Goal: Task Accomplishment & Management: Complete application form

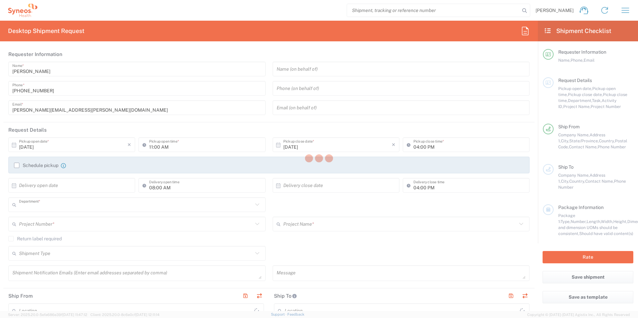
type input "3190"
type input "[US_STATE]"
type input "[GEOGRAPHIC_DATA]"
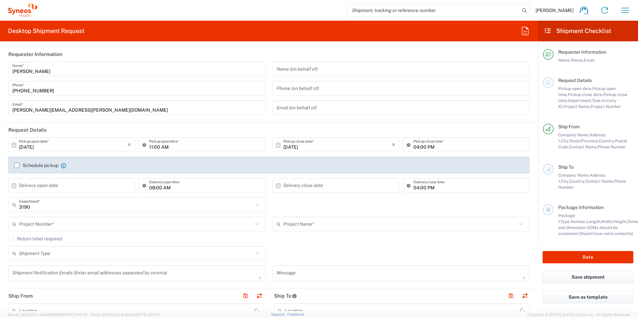
type input "[PERSON_NAME] Rsrch Grp ([GEOGRAPHIC_DATA]) In"
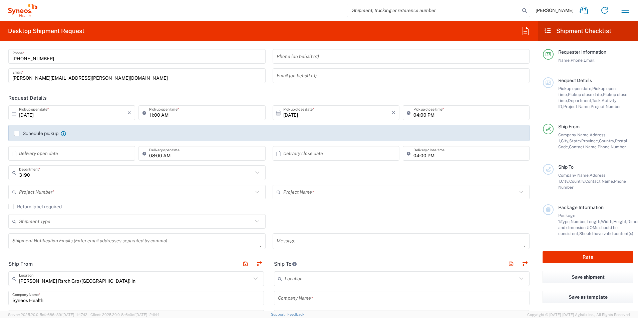
scroll to position [33, 0]
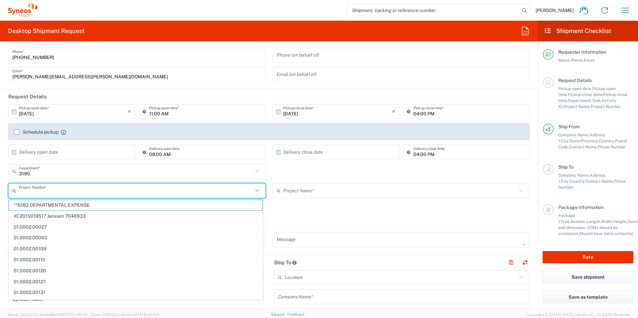
click at [65, 192] on input "text" at bounding box center [136, 191] width 234 height 12
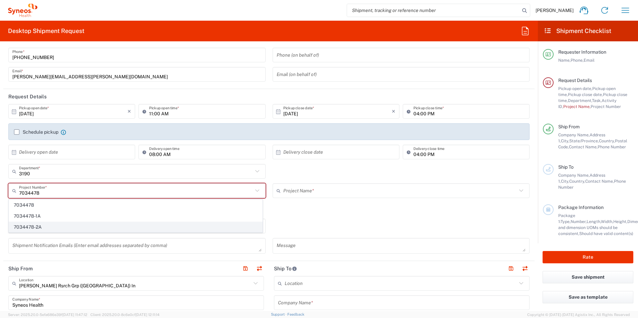
click at [47, 228] on span "7034478-2A" at bounding box center [135, 227] width 253 height 10
type input "7034478-2A"
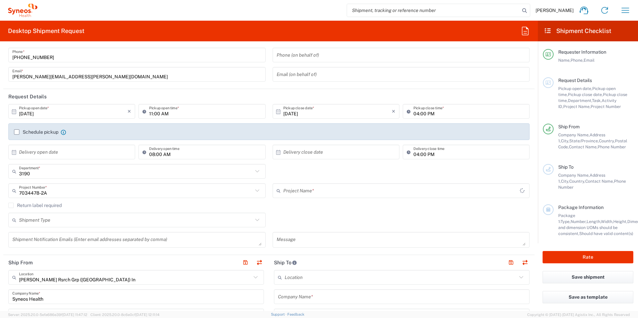
type input "802-SYN-042A"
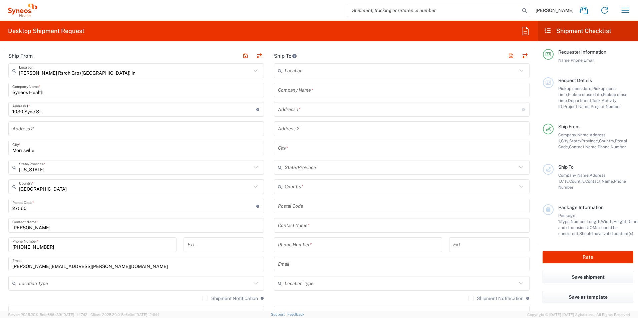
scroll to position [256, 0]
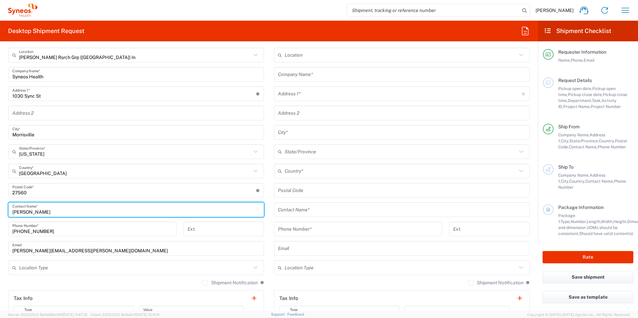
drag, startPoint x: 50, startPoint y: 213, endPoint x: 7, endPoint y: 214, distance: 43.1
click at [7, 214] on main "Illingworth Rsrch Grp (USA) In Location Illingworth Rsrch Grp (USA) In Addison …" at bounding box center [136, 188] width 266 height 280
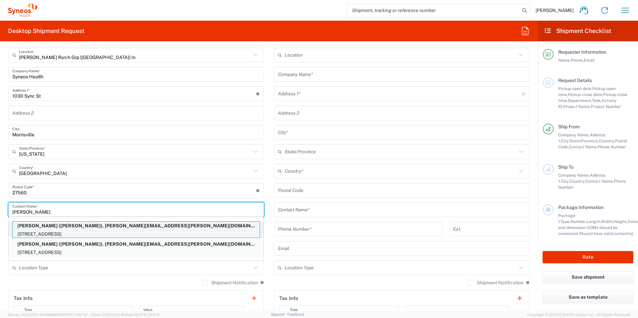
type input "Lydia"
click at [80, 229] on p "Lydia Kooistra (Lydia Kooistra), lydia.kooistra@illingworthresearch.com" at bounding box center [136, 226] width 247 height 8
type input "Lydia Kooistra"
type input "2211 Yorkshire Cresent"
type input "Burlington"
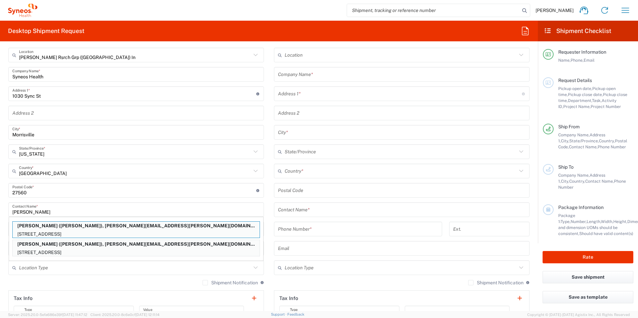
type input "Canada"
type input "L7R 1V8"
type input "Lydia Kooistra"
type input "9056342973"
type input "lydia.kooistra@illingworthresearch.com"
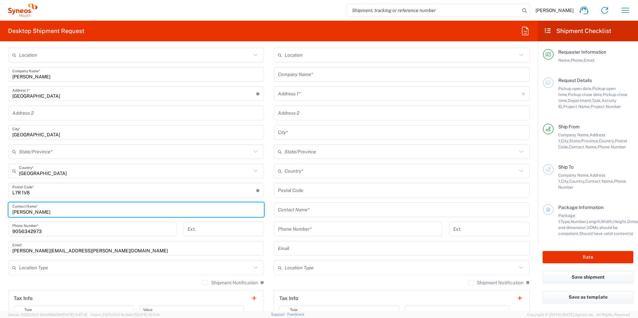
type input "Ontario"
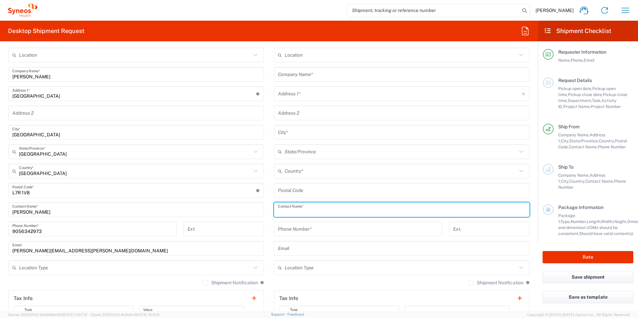
click at [292, 212] on input "text" at bounding box center [402, 210] width 248 height 12
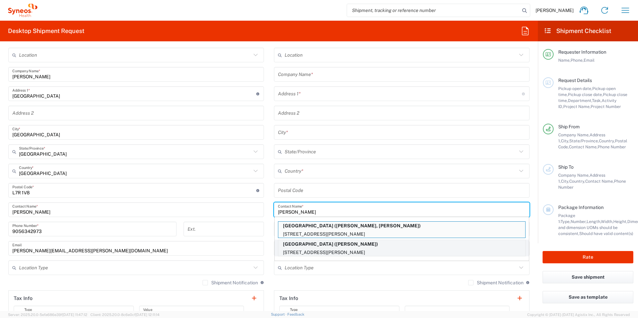
type input "Glenis"
click at [337, 246] on p "Toronto General Hospital (Glenis Berroa Diaz)" at bounding box center [401, 244] width 247 height 8
type input "Toronto General Hospital"
type input "200 Elizabeth St."
type input "5EC, Room 309"
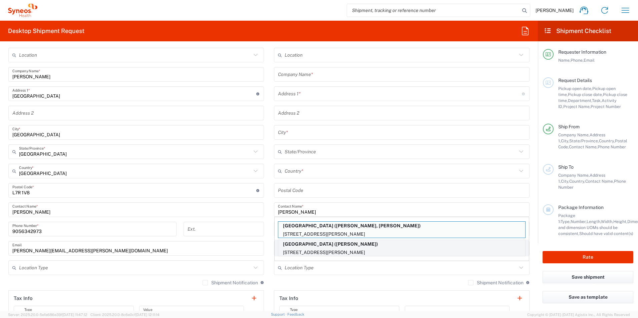
type input "TORONTO"
type input "Canada"
type input "M5G2C4"
type input "Glenis Berroa Diaz"
type input "4163403898"
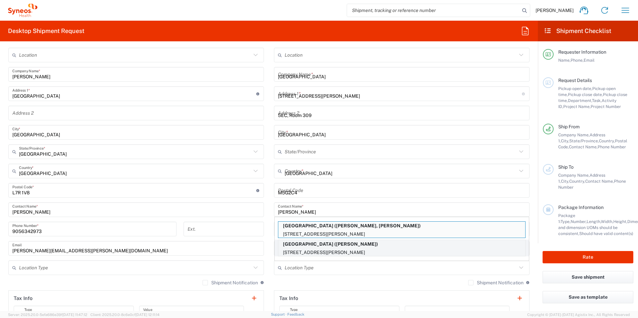
type input "Ontario"
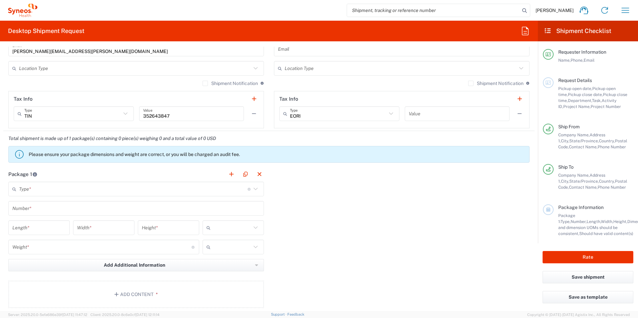
scroll to position [456, 0]
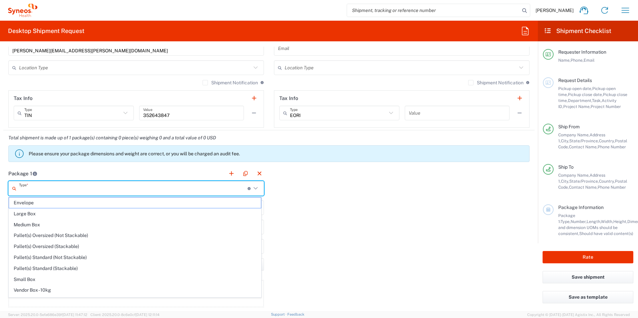
click at [79, 188] on input "text" at bounding box center [133, 189] width 229 height 12
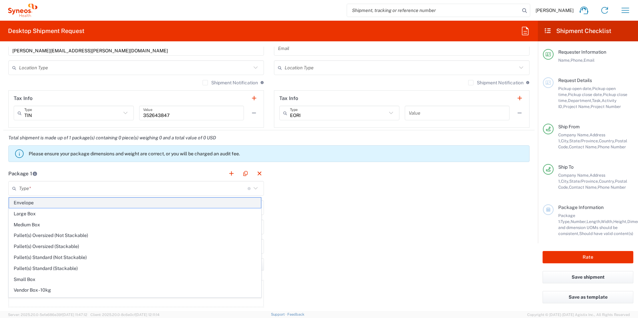
click at [69, 203] on span "Envelope" at bounding box center [135, 203] width 252 height 10
type input "Envelope"
type input "1"
type input "9.5"
type input "12.5"
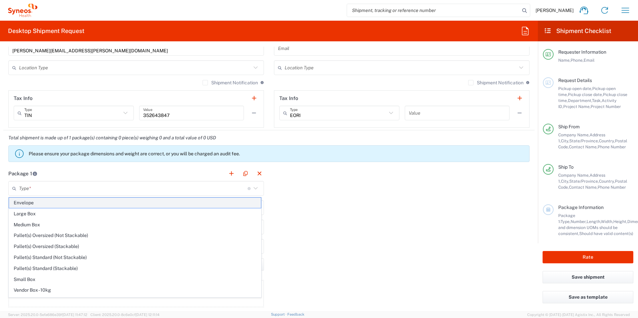
type input "0.25"
type input "in"
type input "0.45"
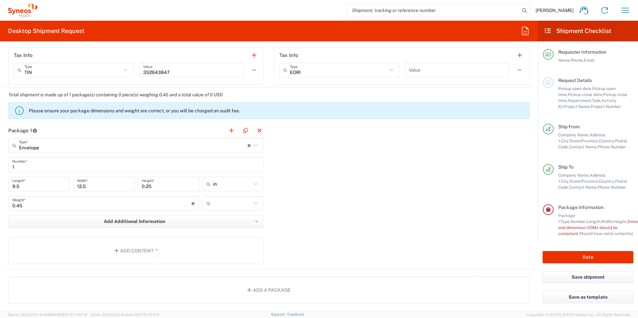
scroll to position [501, 0]
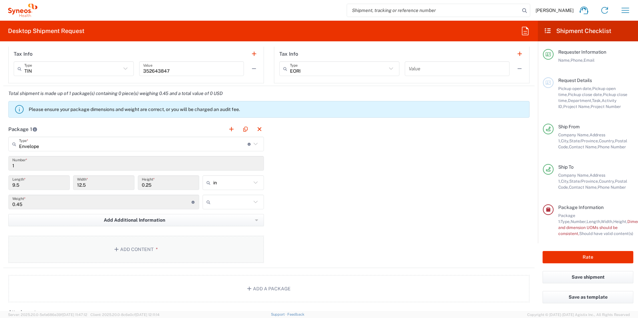
click at [135, 248] on button "Add Content *" at bounding box center [136, 249] width 256 height 27
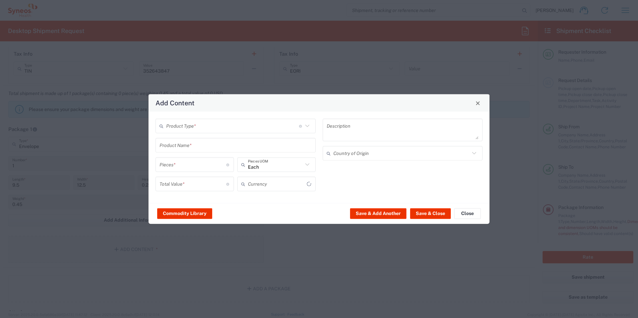
type input "US Dollar"
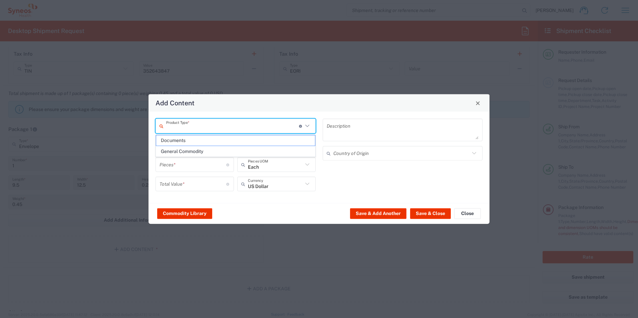
click at [182, 125] on input "text" at bounding box center [232, 126] width 133 height 12
click at [183, 139] on span "Documents" at bounding box center [235, 141] width 159 height 10
type input "Documents"
type input "1"
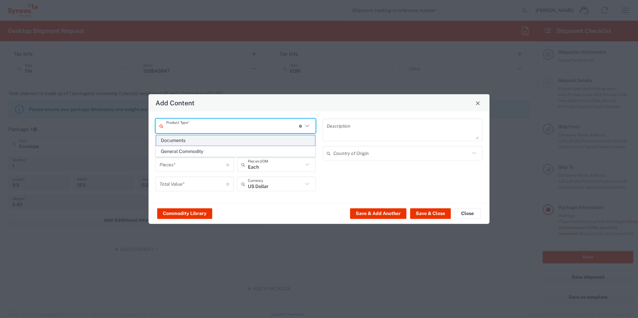
type input "1"
type textarea "Documents"
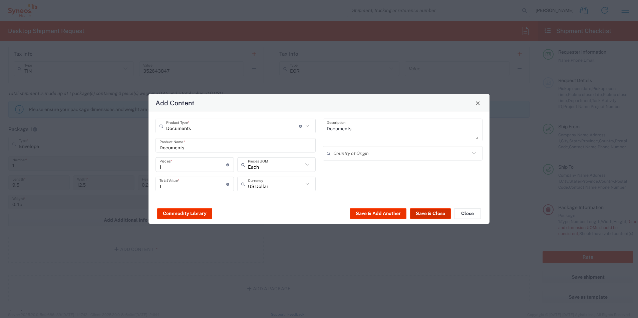
click at [437, 214] on button "Save & Close" at bounding box center [430, 213] width 41 height 11
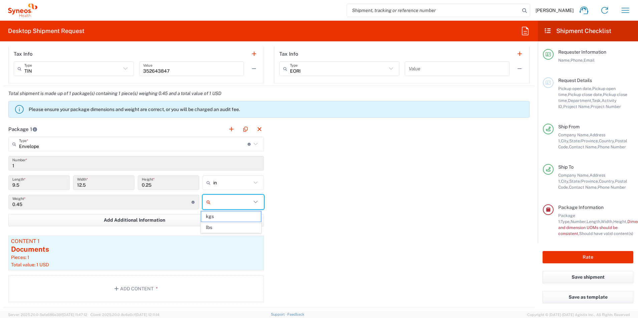
click at [248, 200] on input "text" at bounding box center [232, 202] width 38 height 11
click at [234, 227] on span "lbs" at bounding box center [230, 228] width 59 height 10
type input "lbs"
click at [570, 255] on button "Rate" at bounding box center [588, 257] width 91 height 12
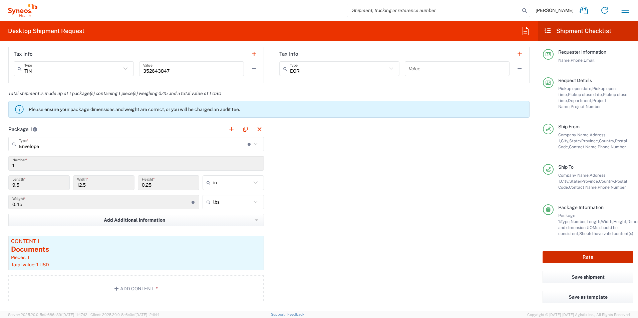
type input "7034478-2A"
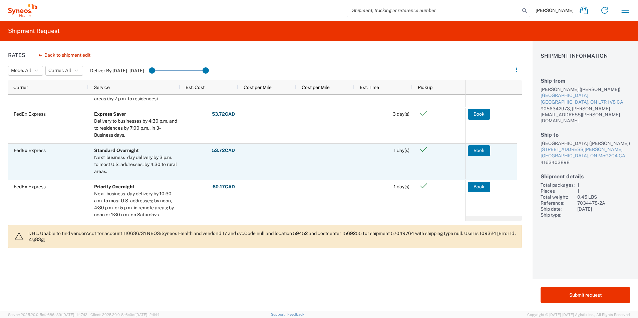
scroll to position [24, 0]
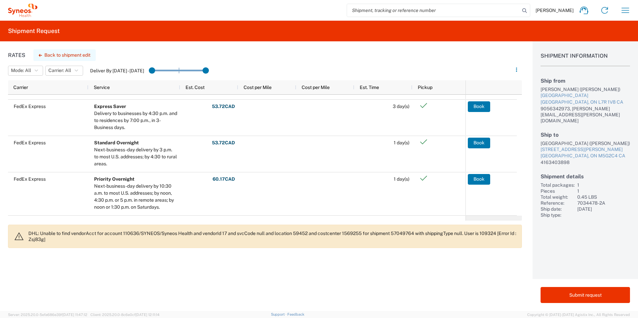
click at [57, 54] on button "Back to shipment edit" at bounding box center [64, 55] width 62 height 12
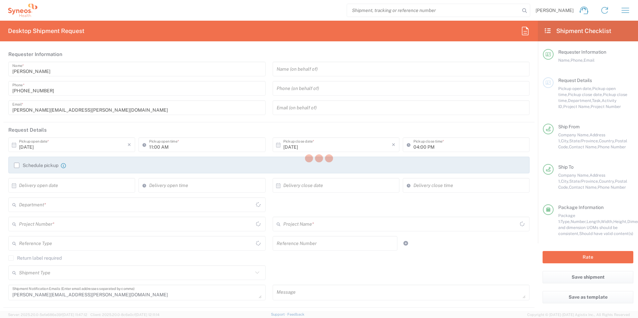
type input "3190"
type input "7034478-2A"
type input "802-SYN-042A"
type input "Ontario"
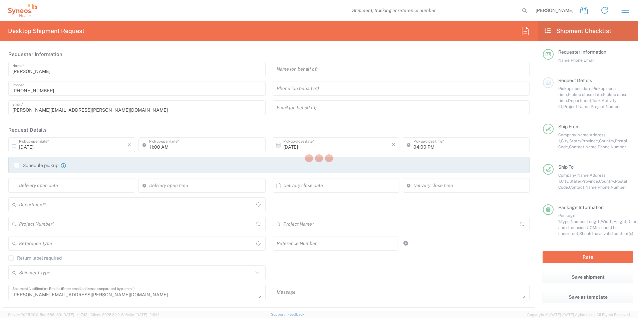
type input "Envelope"
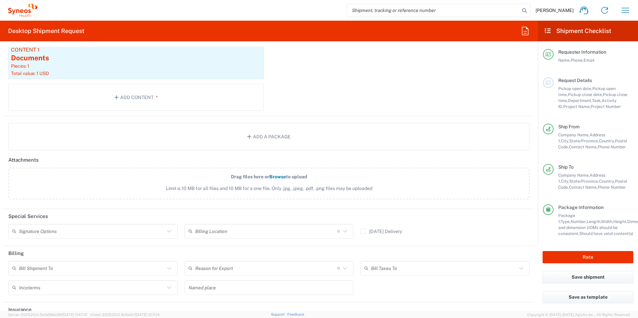
scroll to position [746, 0]
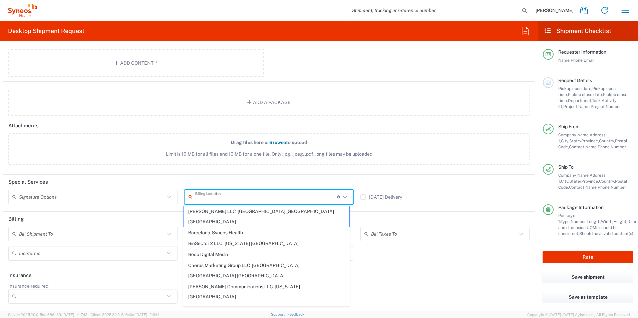
click at [213, 200] on input "text" at bounding box center [266, 197] width 142 height 12
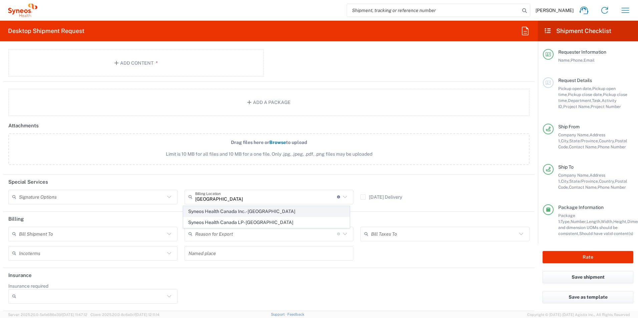
click at [243, 210] on span "Syneos Health Canada Inc.- Toronto" at bounding box center [267, 212] width 166 height 10
type input "Syneos Health Canada Inc.- Toronto"
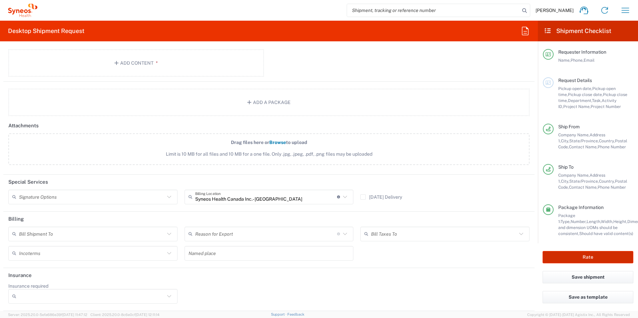
click at [605, 256] on button "Rate" at bounding box center [588, 257] width 91 height 12
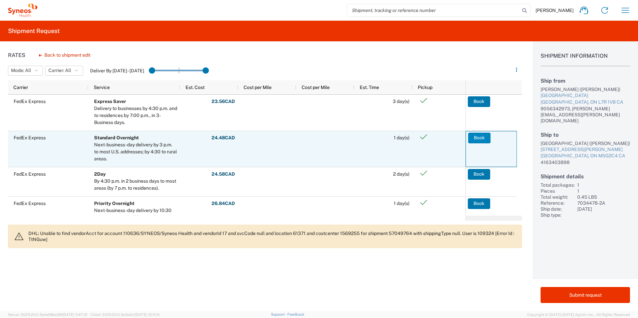
click at [477, 139] on button "Book" at bounding box center [479, 138] width 22 height 11
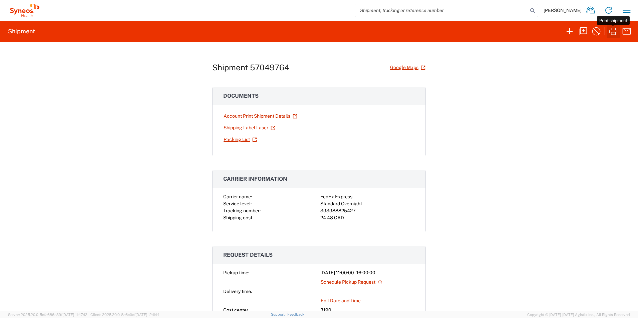
click at [611, 36] on icon "button" at bounding box center [613, 31] width 11 height 11
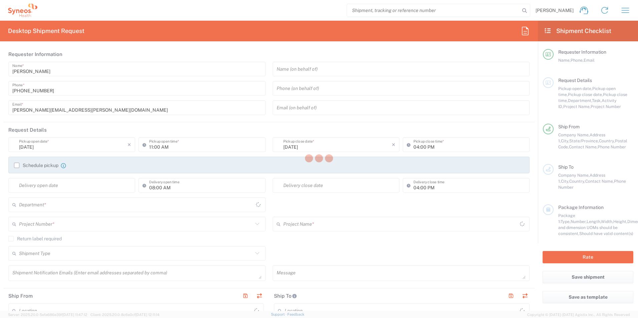
type input "[US_STATE]"
type input "[GEOGRAPHIC_DATA]"
type input "3190"
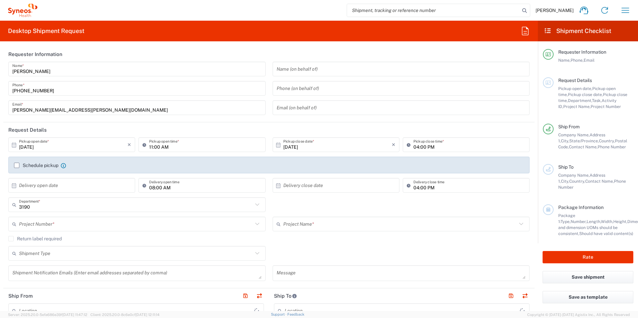
type input "Illingworth Rsrch Grp (USA) In"
click at [622, 9] on icon "button" at bounding box center [625, 10] width 11 height 11
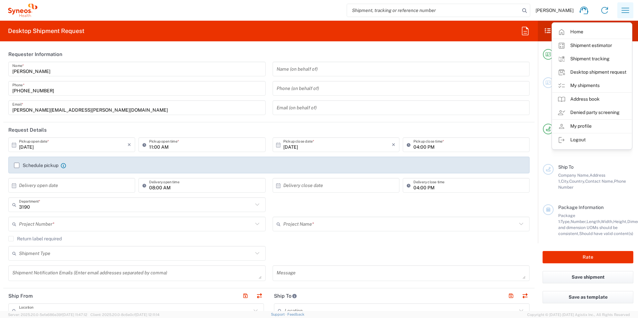
click at [624, 10] on icon "button" at bounding box center [625, 10] width 11 height 11
click at [588, 85] on link "My shipments" at bounding box center [591, 85] width 79 height 13
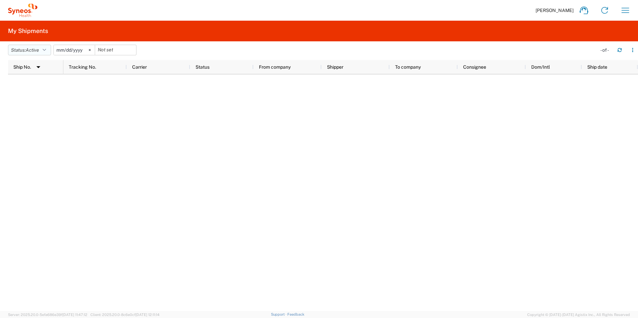
click at [44, 49] on button "Status: Active" at bounding box center [29, 50] width 43 height 11
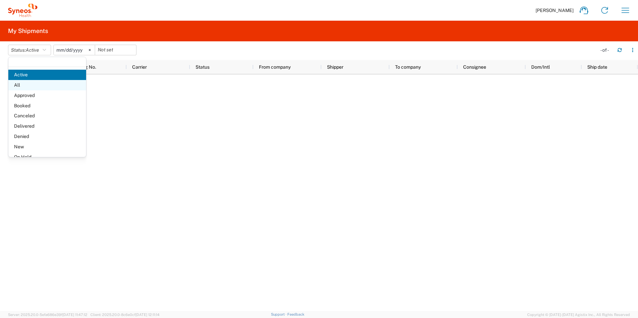
click at [36, 82] on span "All" at bounding box center [47, 85] width 78 height 10
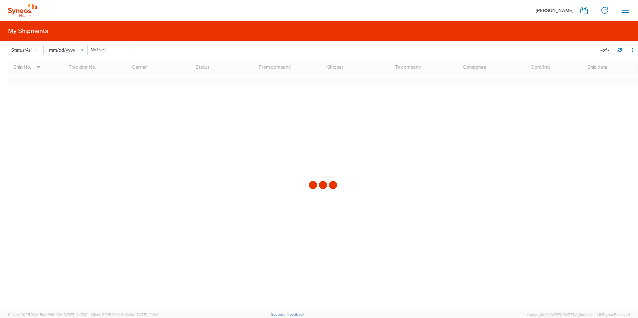
click at [85, 52] on svg-icon at bounding box center [82, 50] width 10 height 10
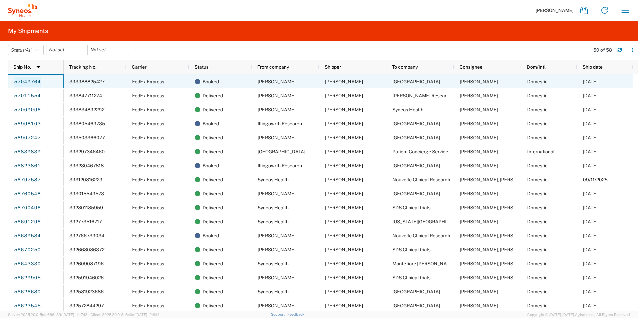
click at [33, 80] on link "57049764" at bounding box center [27, 82] width 27 height 11
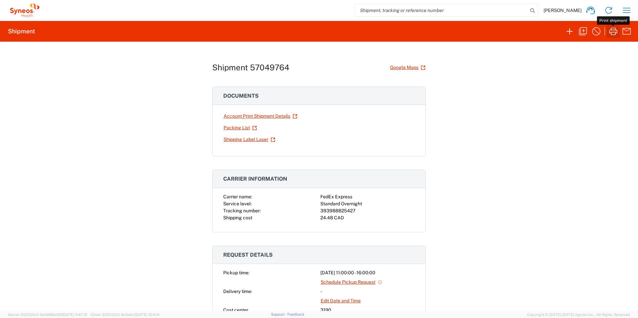
click at [612, 31] on icon "button" at bounding box center [613, 31] width 11 height 11
